Goal: Navigation & Orientation: Understand site structure

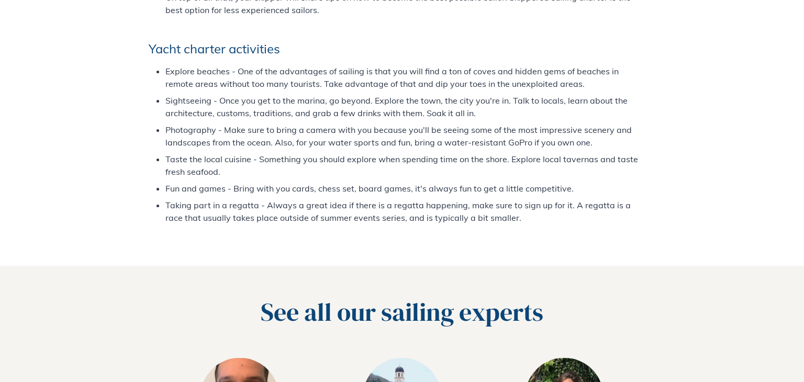
scroll to position [4109, 0]
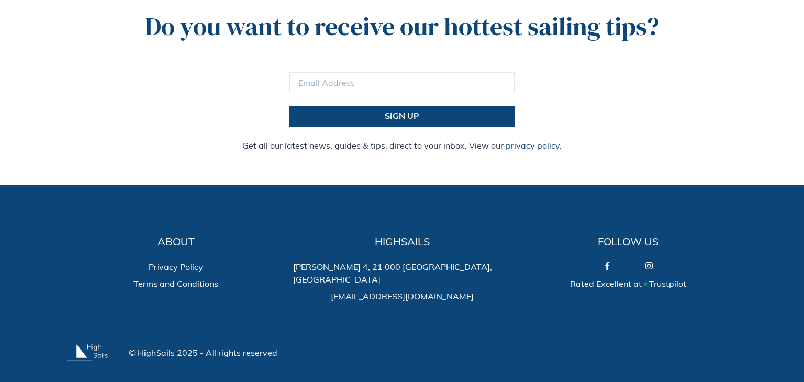
click at [168, 261] on link "Privacy Policy" at bounding box center [176, 267] width 54 height 13
click at [154, 277] on link "Terms and Conditions" at bounding box center [175, 283] width 85 height 13
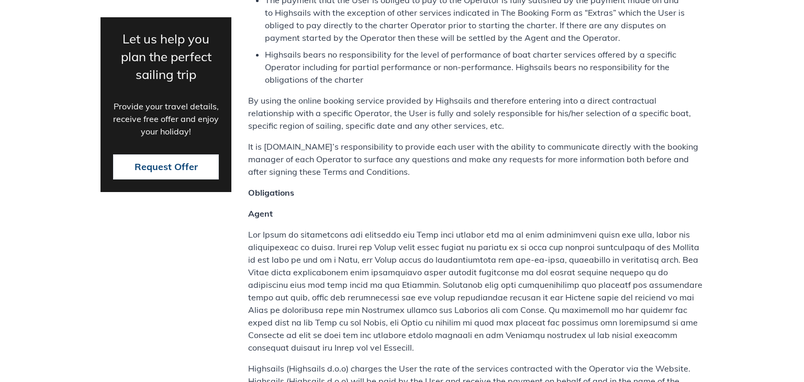
scroll to position [1168, 0]
